Goal: Information Seeking & Learning: Learn about a topic

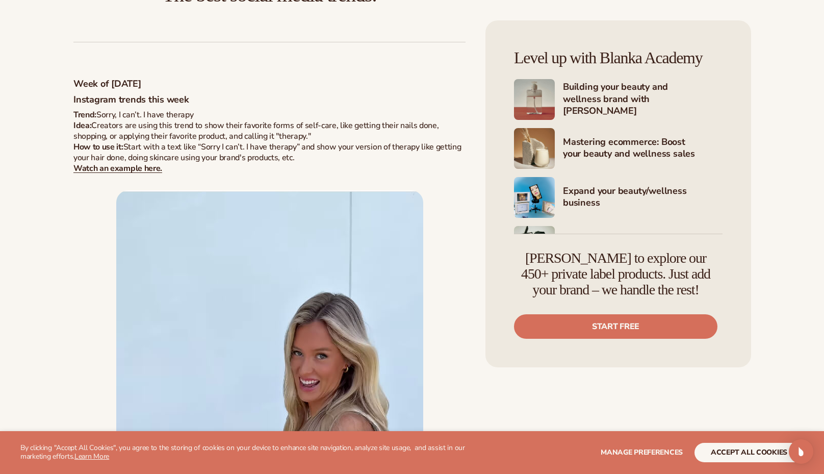
scroll to position [673, 0]
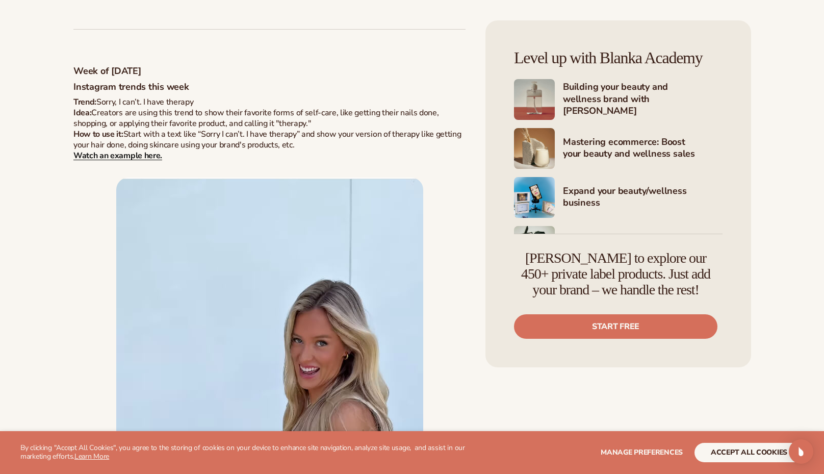
click at [143, 156] on strong "Watch an example here." at bounding box center [117, 155] width 89 height 11
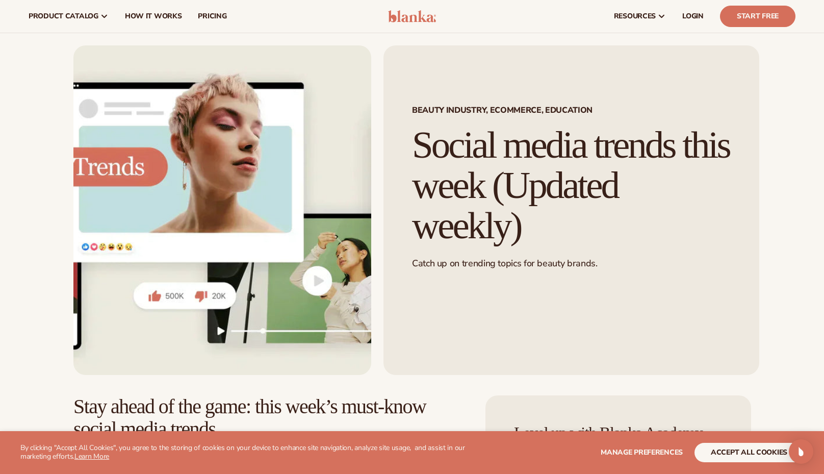
scroll to position [0, 0]
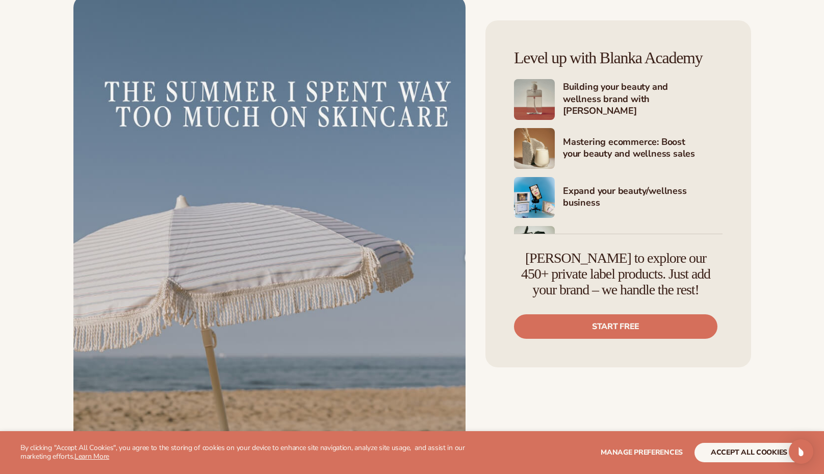
scroll to position [929, 0]
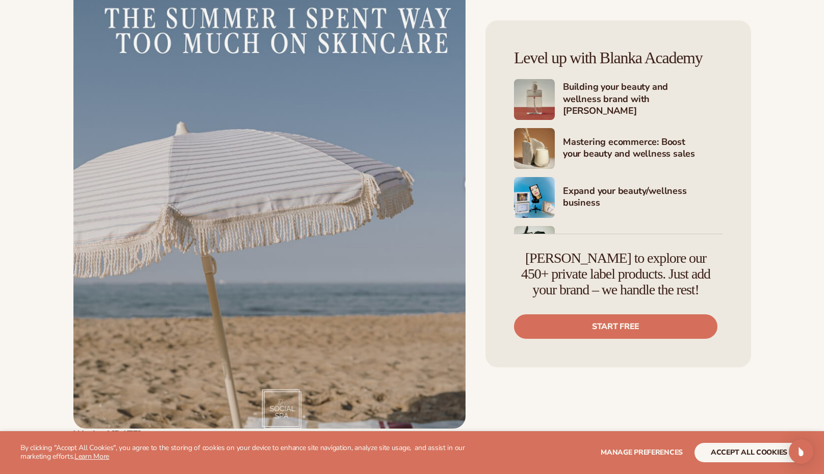
click at [383, 120] on img at bounding box center [269, 175] width 392 height 506
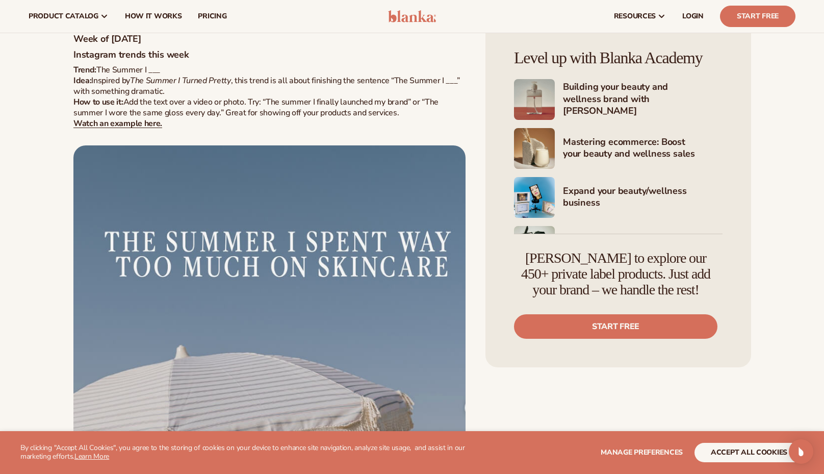
scroll to position [705, 0]
click at [144, 128] on strong "Watch an example here." at bounding box center [117, 124] width 89 height 11
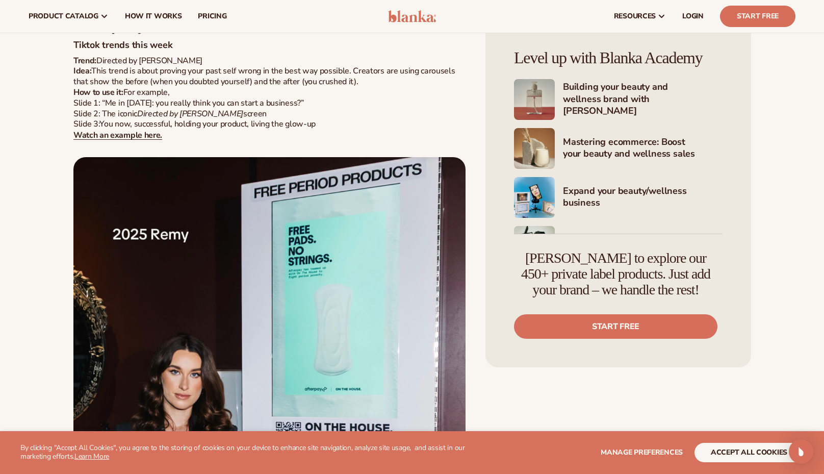
scroll to position [1324, 0]
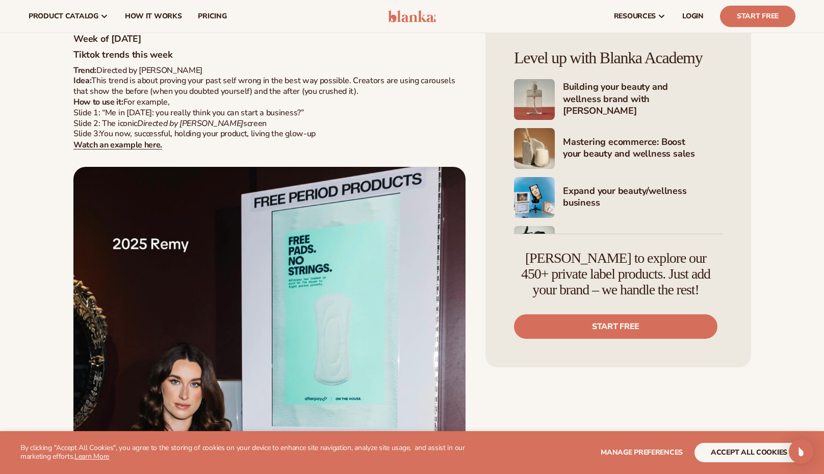
click at [269, 261] on img at bounding box center [269, 428] width 392 height 523
click at [141, 145] on strong "Watch an example here." at bounding box center [117, 144] width 89 height 11
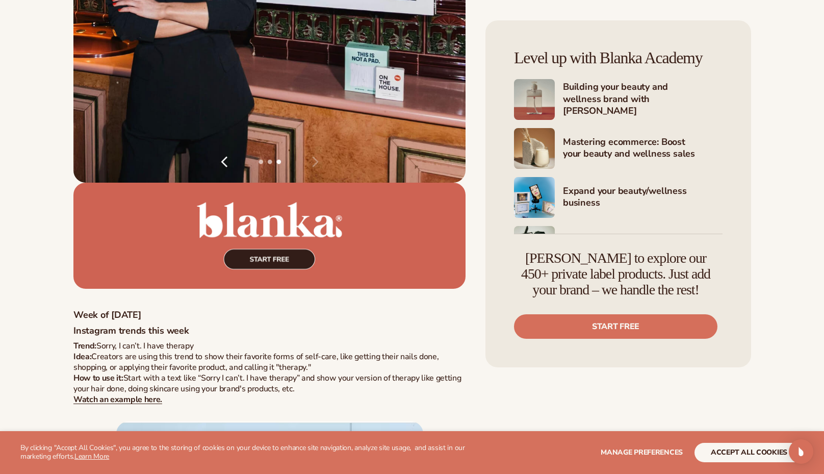
scroll to position [1832, 0]
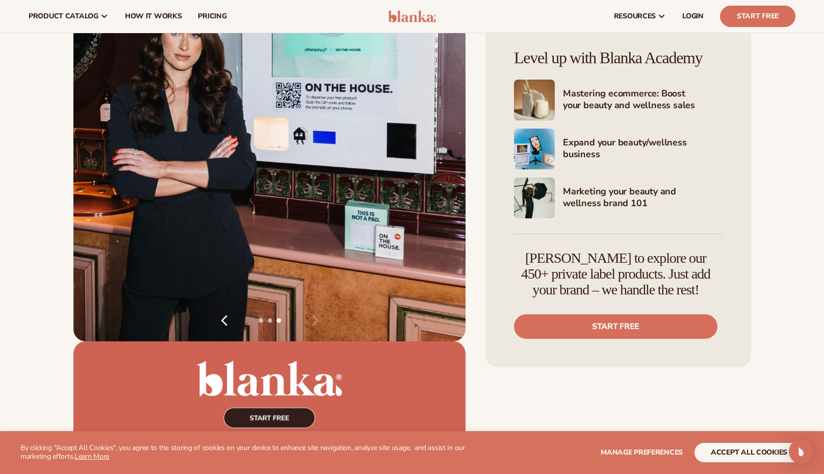
scroll to position [1658, 0]
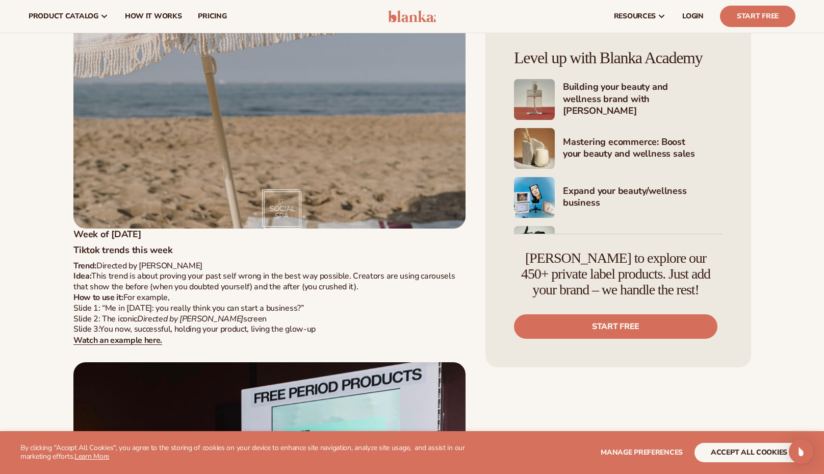
scroll to position [1120, 0]
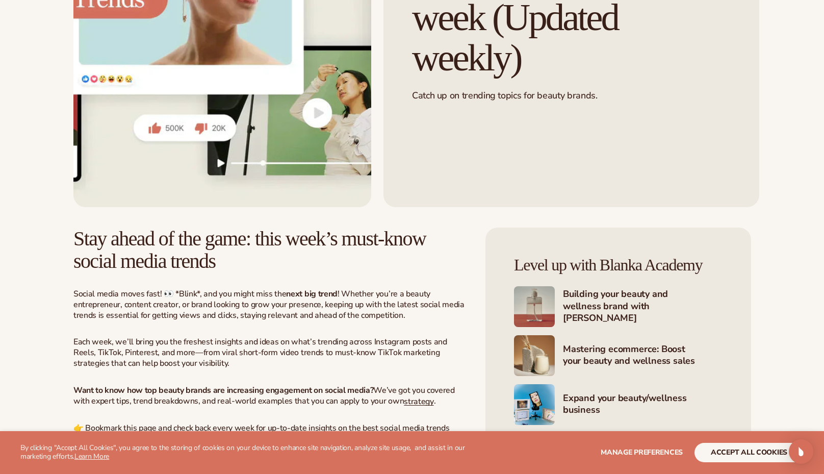
scroll to position [434, 0]
